Goal: Task Accomplishment & Management: Manage account settings

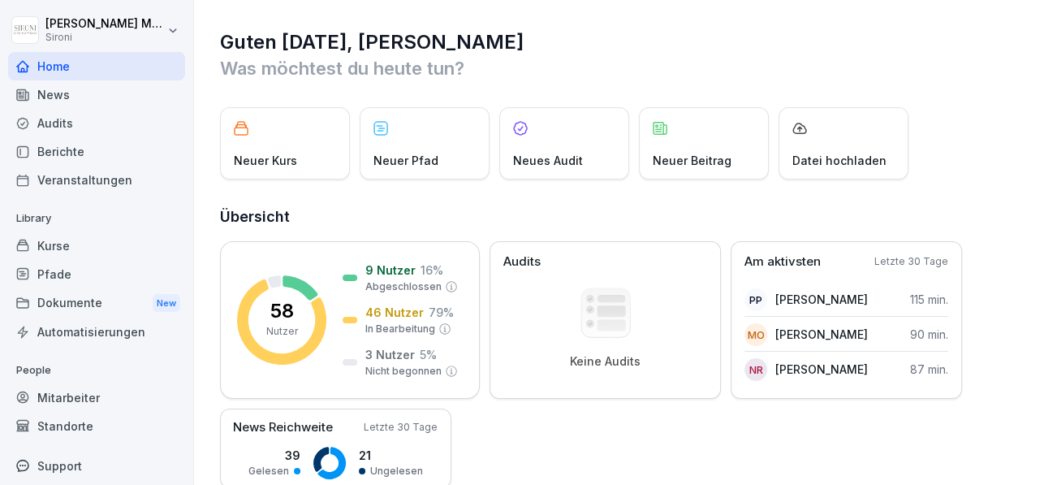
click at [79, 241] on div "Kurse" at bounding box center [96, 245] width 177 height 28
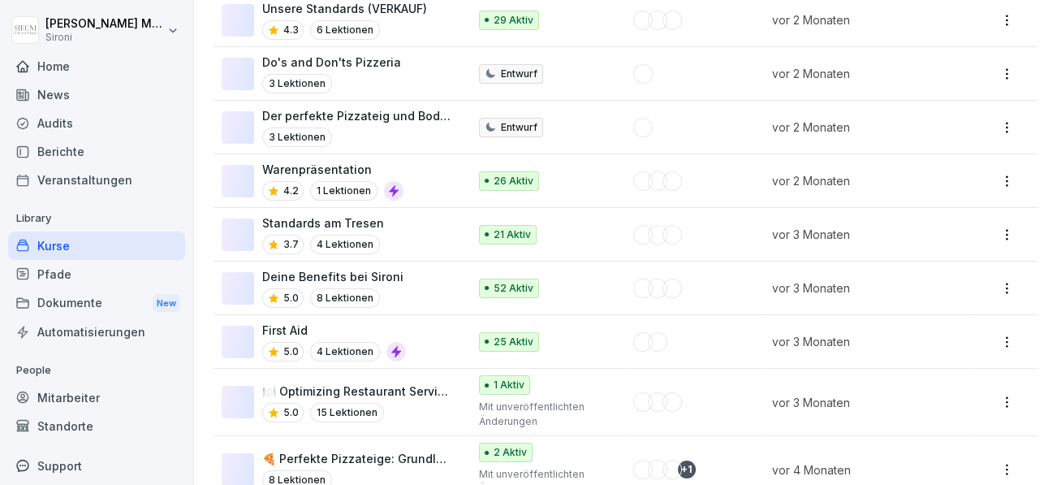
scroll to position [2641, 0]
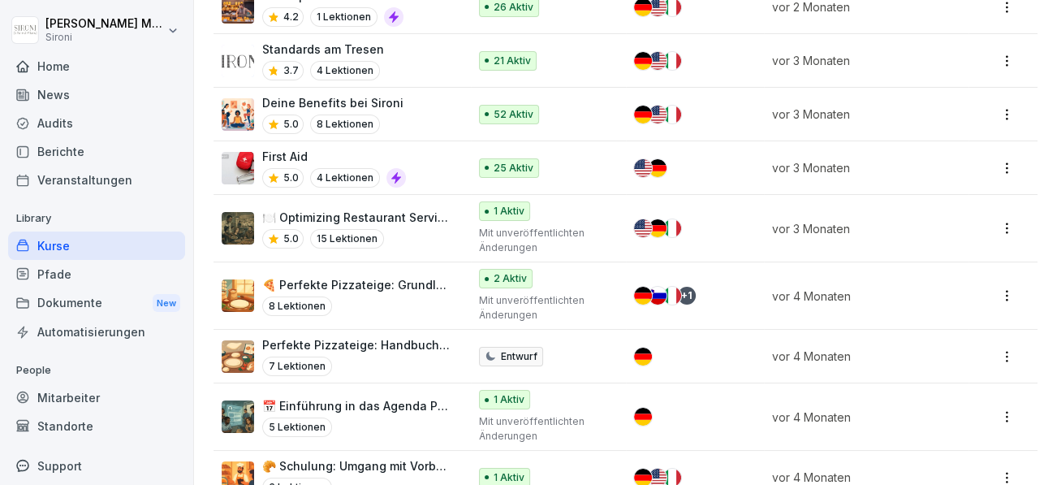
click at [304, 94] on p "Deine Benefits bei Sironi" at bounding box center [332, 102] width 141 height 17
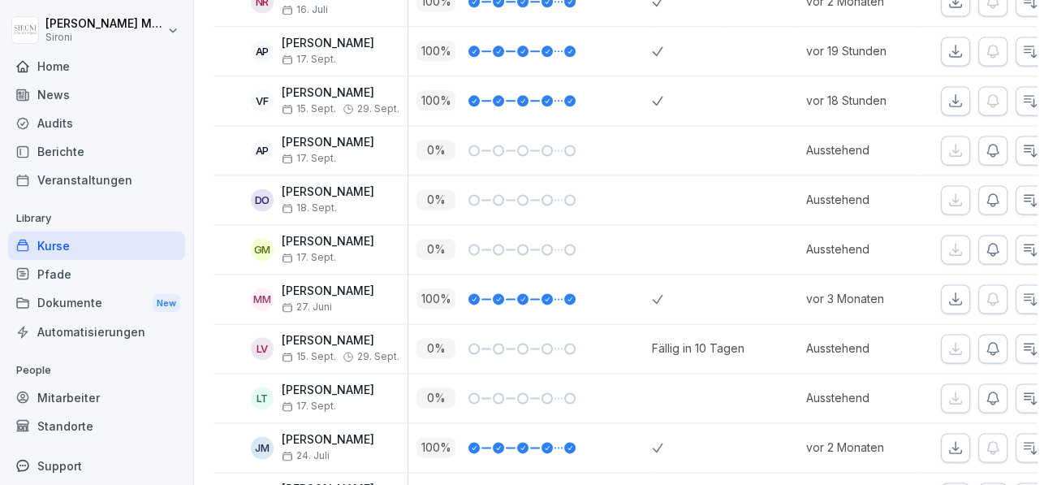
scroll to position [2319, 0]
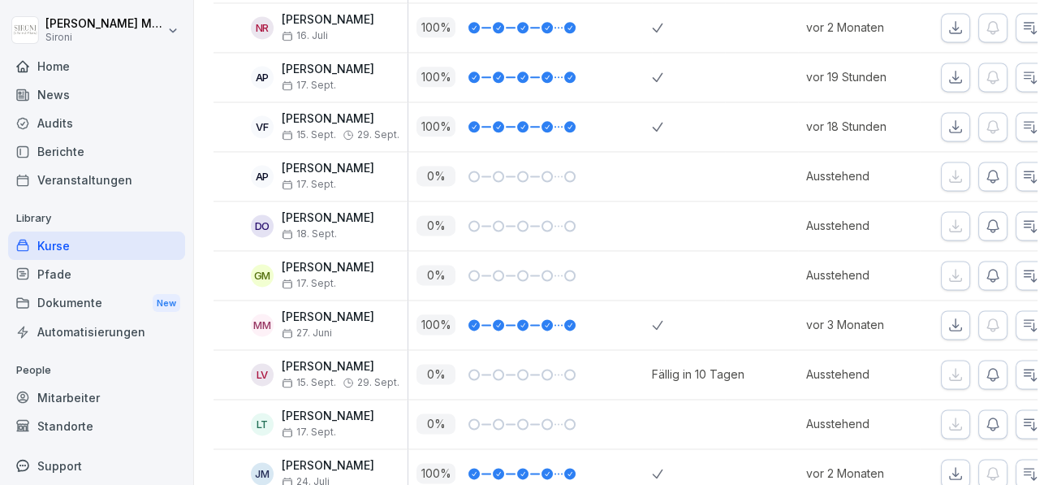
click at [322, 220] on div "[PERSON_NAME] 18. Sept." at bounding box center [328, 225] width 93 height 28
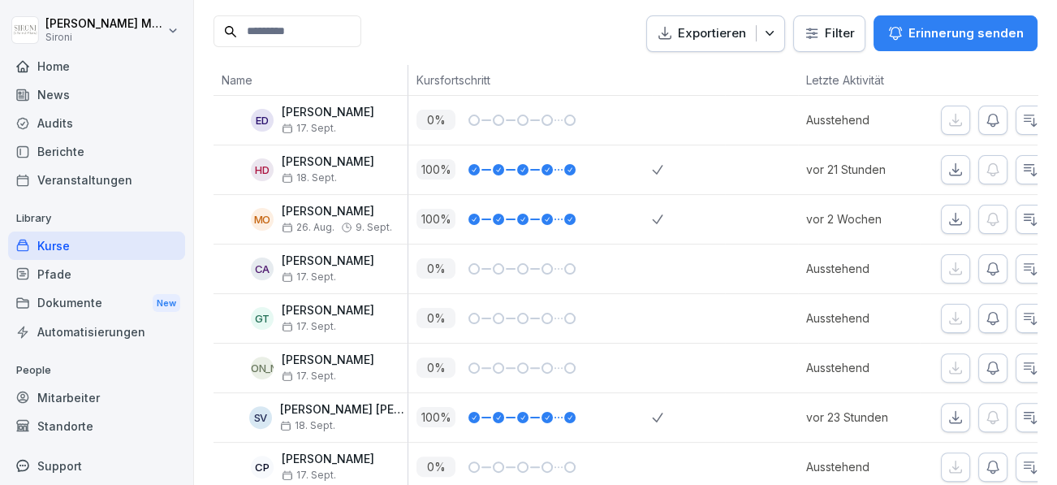
scroll to position [394, 0]
